Goal: Find specific page/section: Find specific page/section

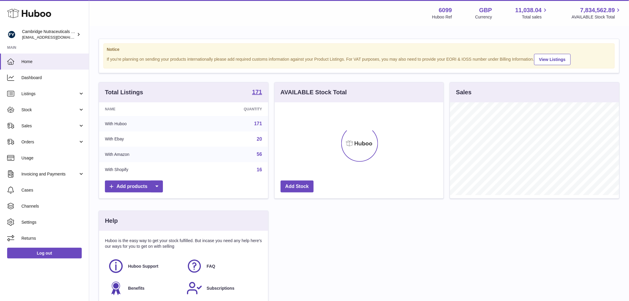
scroll to position [93, 169]
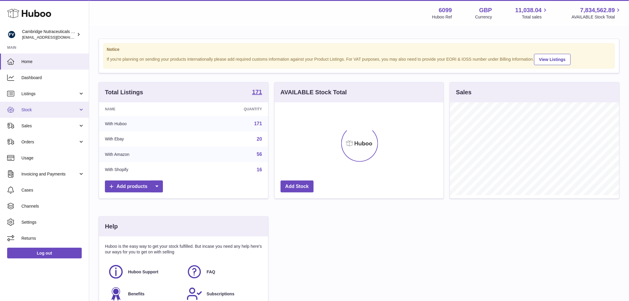
click at [32, 109] on span "Stock" at bounding box center [49, 110] width 57 height 6
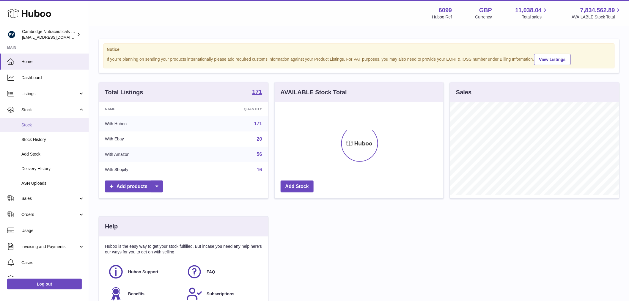
click at [30, 118] on link "Stock" at bounding box center [44, 125] width 89 height 15
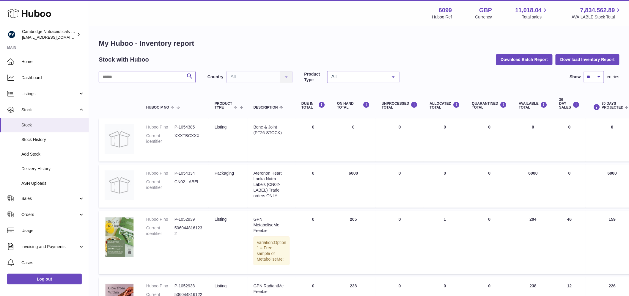
click at [130, 77] on input "text" at bounding box center [147, 77] width 97 height 12
type input "*"
click at [131, 81] on input "text" at bounding box center [147, 77] width 97 height 12
type input "********"
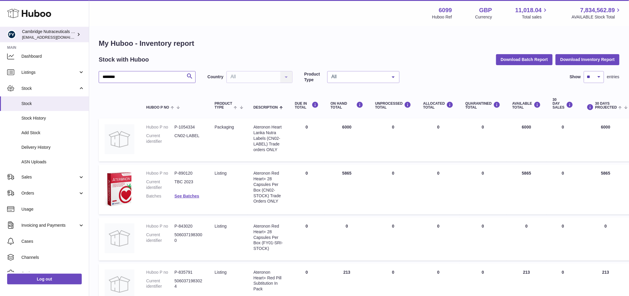
scroll to position [33, 0]
